Goal: Task Accomplishment & Management: Manage account settings

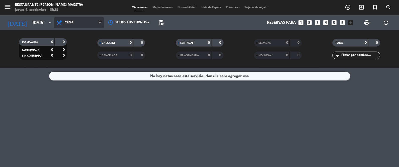
click at [85, 24] on span "Cena" at bounding box center [79, 22] width 50 height 11
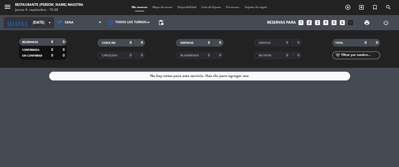
click at [48, 20] on icon "arrow_drop_down" at bounding box center [50, 23] width 6 height 6
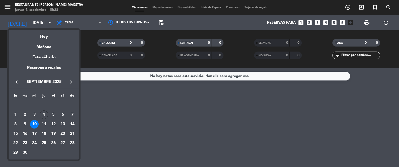
click at [47, 37] on div "Hoy" at bounding box center [44, 35] width 70 height 10
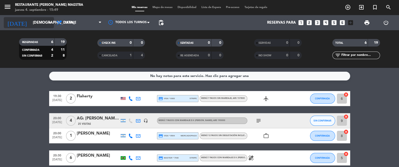
click at [39, 20] on input "[DEMOGRAPHIC_DATA][DATE]" at bounding box center [54, 22] width 48 height 9
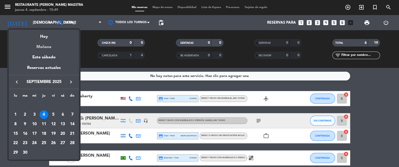
click at [50, 48] on div "Mañana" at bounding box center [44, 45] width 70 height 10
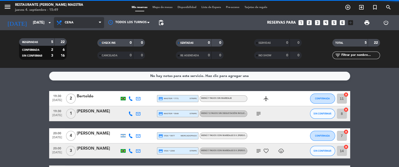
click at [83, 26] on span "Cena" at bounding box center [79, 22] width 50 height 11
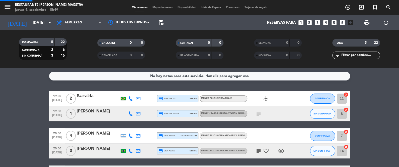
drag, startPoint x: 86, startPoint y: 43, endPoint x: 95, endPoint y: 52, distance: 12.4
click at [86, 43] on div "menu Restaurante [PERSON_NAME] Maestra jueves 4. septiembre - 15:49 Mis reserva…" at bounding box center [199, 34] width 399 height 68
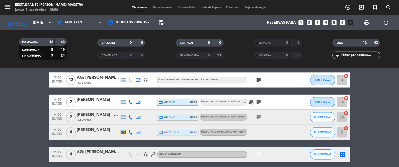
scroll to position [151, 0]
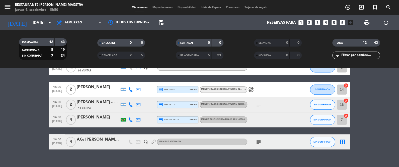
click at [89, 85] on div "[PERSON_NAME]" at bounding box center [98, 87] width 43 height 7
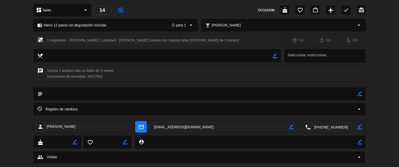
scroll to position [62, 0]
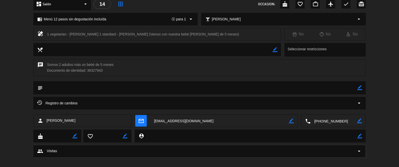
click at [177, 100] on div "Registro de cambios arrow_drop_down" at bounding box center [199, 103] width 325 height 6
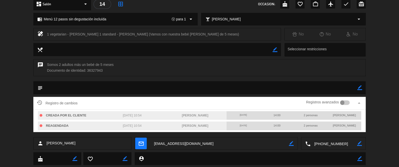
click at [359, 101] on icon "arrow_drop_up" at bounding box center [359, 103] width 6 height 6
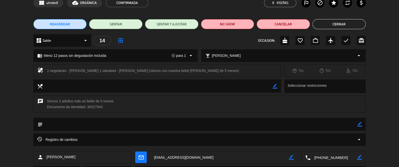
scroll to position [18, 0]
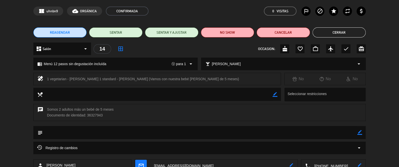
click at [338, 34] on button "Cerrar" at bounding box center [339, 32] width 53 height 10
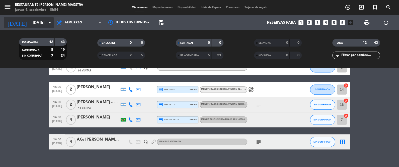
click at [39, 18] on input "[DATE]" at bounding box center [54, 22] width 48 height 9
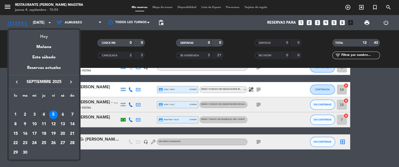
click at [45, 32] on div "Hoy" at bounding box center [44, 35] width 70 height 10
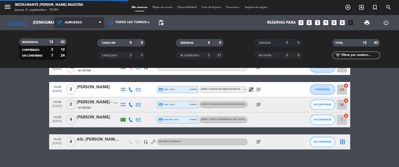
click at [63, 20] on icon at bounding box center [59, 23] width 7 height 6
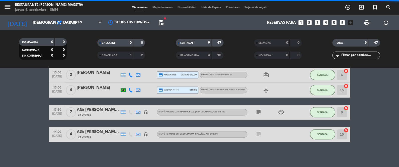
scroll to position [113, 0]
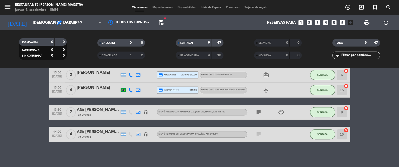
click at [76, 16] on div "Todos los servicios Almuerzo Cena Almuerzo Todos los servicios Almuerzo Cena" at bounding box center [79, 22] width 50 height 15
drag, startPoint x: 74, startPoint y: 25, endPoint x: 75, endPoint y: 33, distance: 8.0
click at [74, 26] on span "Almuerzo" at bounding box center [79, 22] width 50 height 11
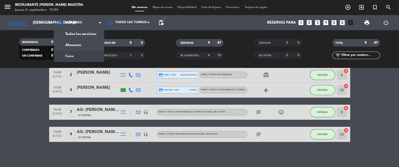
click at [83, 62] on div "CHECK INS 0 0 CANCELADA 1 2" at bounding box center [121, 49] width 78 height 28
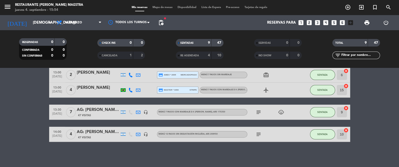
click at [86, 13] on div "menu Restaurante [PERSON_NAME] Maestra jueves 4. septiembre - 15:54" at bounding box center [50, 8] width 100 height 12
click at [84, 17] on span "Almuerzo" at bounding box center [79, 22] width 50 height 11
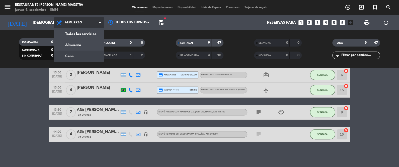
click at [81, 60] on div "menu Restaurante [PERSON_NAME] Maestra jueves 4. septiembre - 15:54 Mis reserva…" at bounding box center [199, 34] width 399 height 68
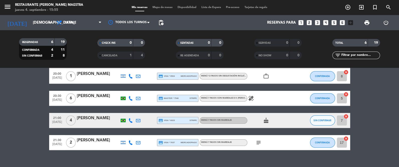
scroll to position [55, 0]
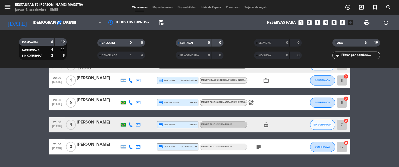
click at [257, 145] on icon "subject" at bounding box center [259, 146] width 6 height 6
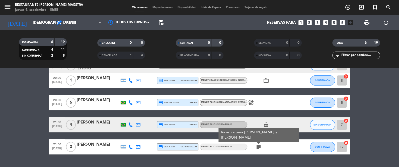
click at [39, 149] on bookings-row "19:30 [DATE] 2 Flaherty credit_card visa * 9383 stripe Menú 7 pasos sin maridaj…" at bounding box center [199, 95] width 399 height 118
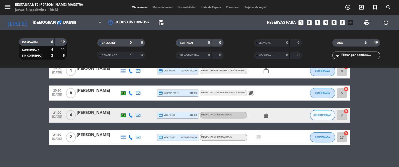
scroll to position [67, 0]
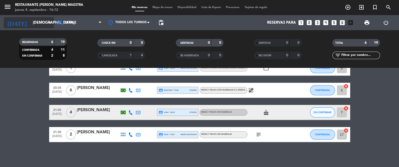
click at [33, 23] on input "[DEMOGRAPHIC_DATA][DATE]" at bounding box center [54, 22] width 48 height 9
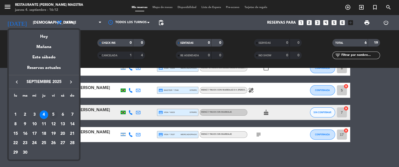
click at [55, 114] on div "5" at bounding box center [53, 114] width 9 height 9
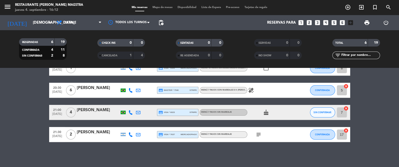
type input "[DATE]"
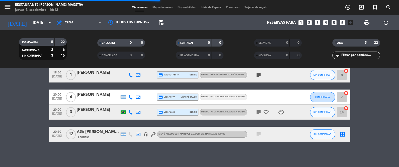
scroll to position [38, 0]
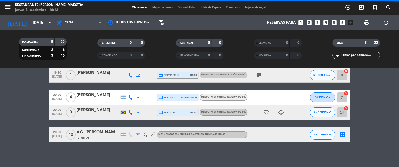
click at [83, 17] on span "Cena" at bounding box center [79, 22] width 50 height 11
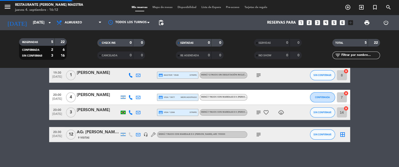
drag, startPoint x: 83, startPoint y: 42, endPoint x: 115, endPoint y: 88, distance: 56.4
click at [83, 42] on div "menu Restaurante [PERSON_NAME] Maestra jueves 4. septiembre - 16:12 Mis reserva…" at bounding box center [199, 34] width 399 height 68
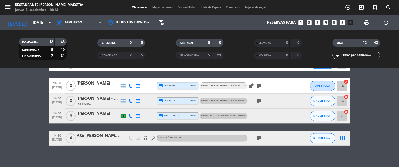
scroll to position [155, 0]
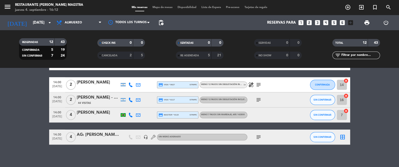
click at [97, 79] on div "[PERSON_NAME]" at bounding box center [98, 82] width 43 height 7
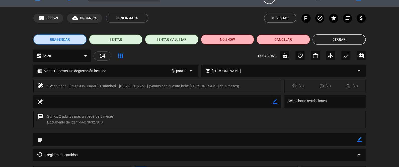
scroll to position [0, 0]
